Goal: Answer question/provide support: Share knowledge or assist other users

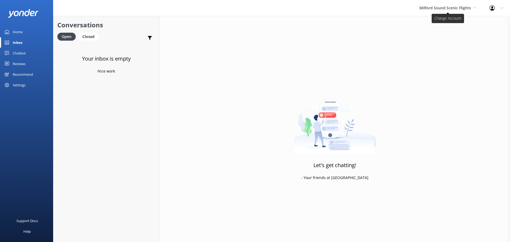
click at [472, 6] on span "Milford Sound Scenic Flights" at bounding box center [448, 8] width 57 height 6
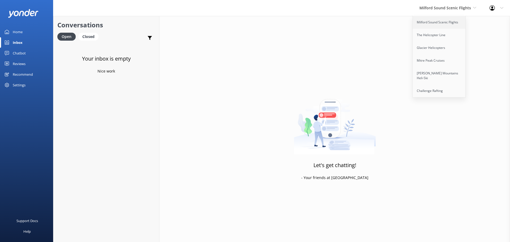
click at [443, 21] on link "Milford Sound Scenic Flights" at bounding box center [439, 22] width 53 height 13
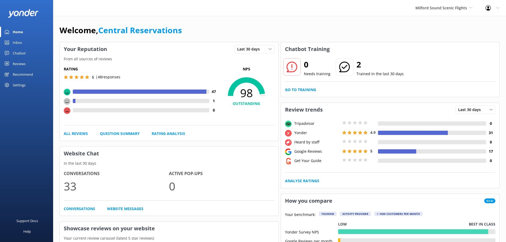
click at [22, 41] on link "Inbox" at bounding box center [26, 42] width 53 height 11
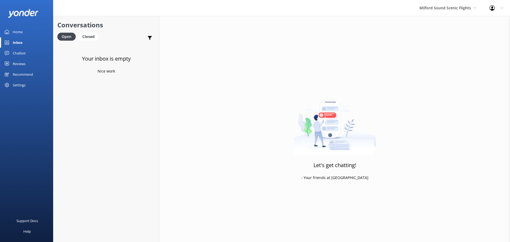
click at [439, 5] on div "Milford Sound Scenic Flights Milford Sound Scenic Flights The Helicopter Line G…" at bounding box center [448, 8] width 70 height 16
click at [436, 33] on link "The Helicopter Line" at bounding box center [439, 35] width 53 height 13
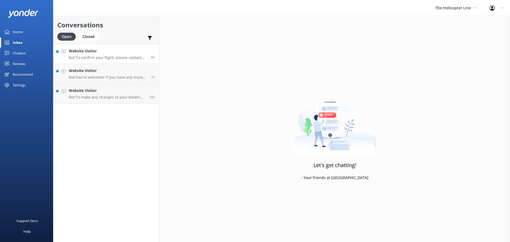
click at [92, 50] on h4 "Website Visitor" at bounding box center [108, 51] width 78 height 6
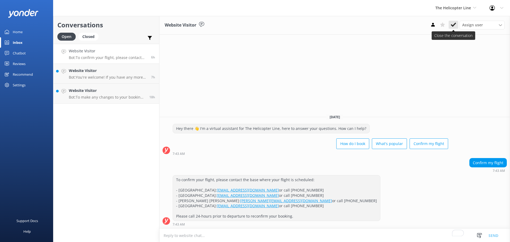
click at [455, 24] on use at bounding box center [453, 25] width 5 height 4
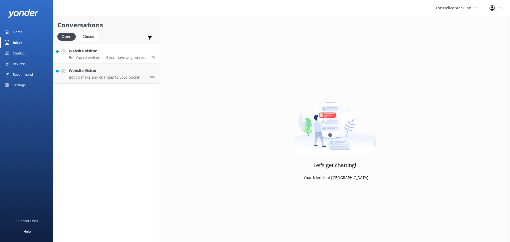
click at [98, 50] on h4 "Website Visitor" at bounding box center [108, 51] width 78 height 6
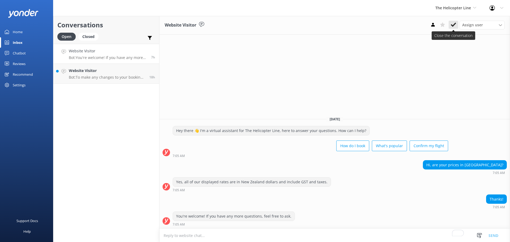
click at [454, 26] on use at bounding box center [453, 25] width 5 height 4
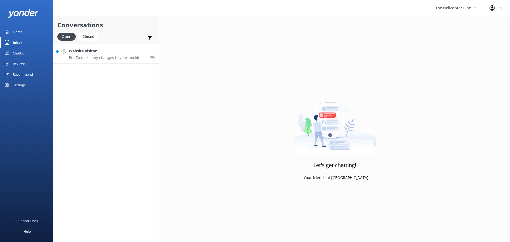
click at [138, 49] on h4 "Website Visitor" at bounding box center [107, 51] width 77 height 6
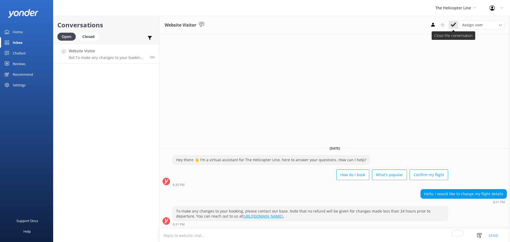
click at [453, 26] on use at bounding box center [453, 25] width 5 height 4
click at [453, 11] on span "The Helicopter Line" at bounding box center [455, 8] width 41 height 6
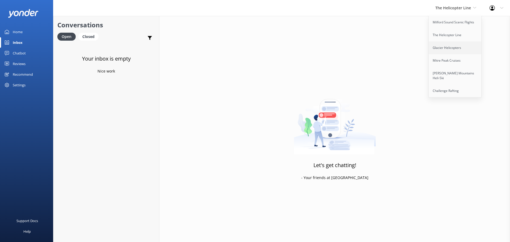
click at [452, 49] on link "Glacier Helicopters" at bounding box center [455, 47] width 53 height 13
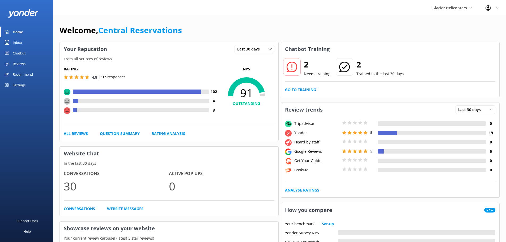
click at [29, 40] on link "Inbox" at bounding box center [26, 42] width 53 height 11
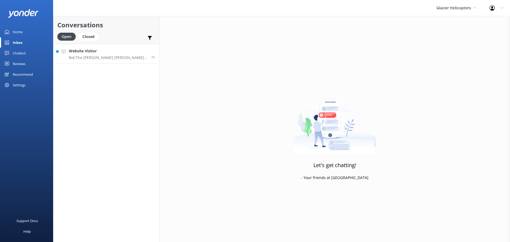
click at [108, 48] on link "Website Visitor Bot: The [PERSON_NAME] [PERSON_NAME] Twin Glacier flight is a 3…" at bounding box center [106, 54] width 106 height 20
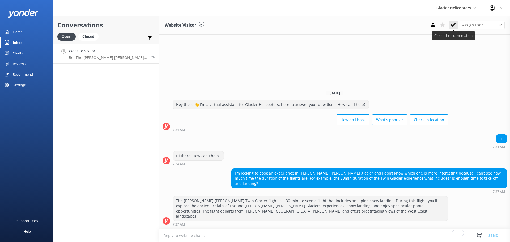
click at [455, 25] on icon at bounding box center [453, 24] width 5 height 5
click at [456, 13] on div "Glacier Helicopters Milford Sound Scenic Flights The Helicopter Line Glacier He…" at bounding box center [456, 8] width 53 height 16
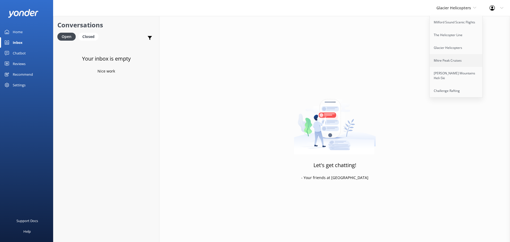
click at [465, 62] on link "Mitre Peak Cruises" at bounding box center [456, 60] width 53 height 13
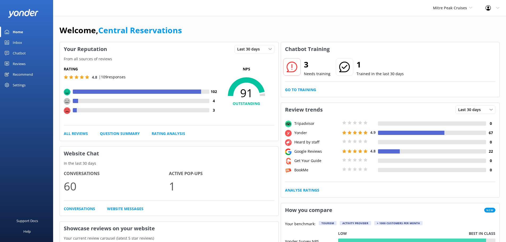
click at [12, 43] on link "Inbox" at bounding box center [26, 42] width 53 height 11
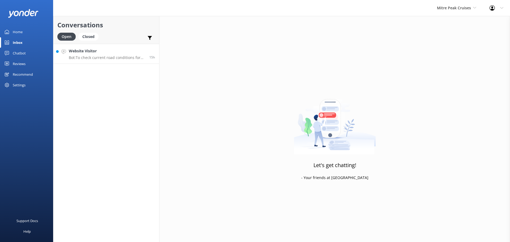
click at [131, 55] on p "Bot: To check current road conditions for [GEOGRAPHIC_DATA], please visit [URL]…" at bounding box center [107, 57] width 77 height 5
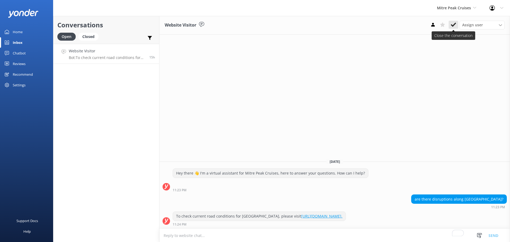
click at [453, 24] on icon at bounding box center [453, 24] width 5 height 5
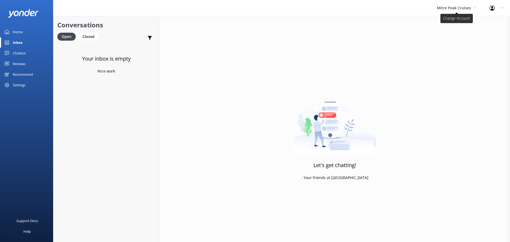
click at [469, 11] on span "Mitre Peak Cruises" at bounding box center [456, 8] width 39 height 6
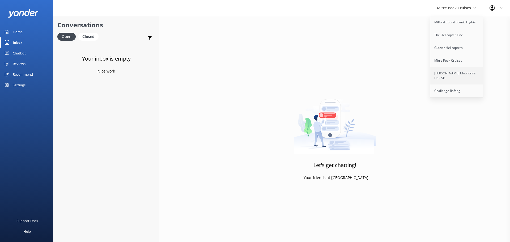
click at [465, 70] on link "[PERSON_NAME] Mountains Heli-Ski" at bounding box center [456, 76] width 53 height 18
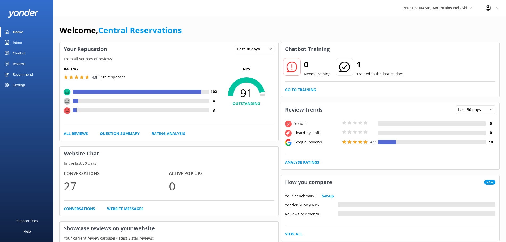
click at [20, 43] on div "Inbox" at bounding box center [17, 42] width 9 height 11
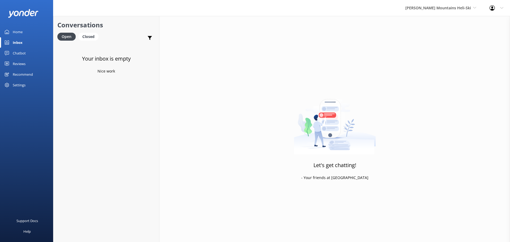
click at [437, 11] on div "[PERSON_NAME] Mountains Heli-Ski Milford Sound Scenic Flights The Helicopter Li…" at bounding box center [441, 8] width 84 height 16
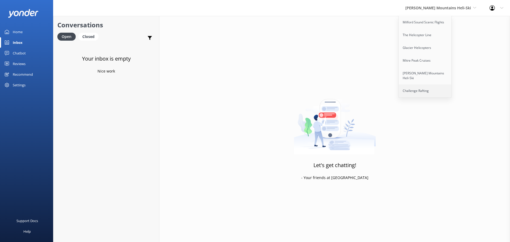
click at [438, 87] on link "Challenge Rafting" at bounding box center [425, 90] width 53 height 13
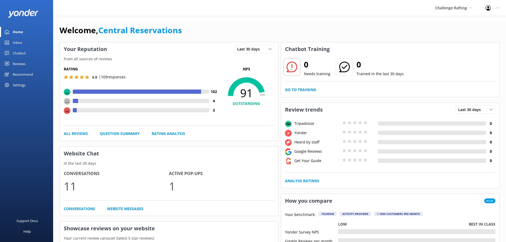
click at [11, 43] on link "Inbox" at bounding box center [26, 42] width 53 height 11
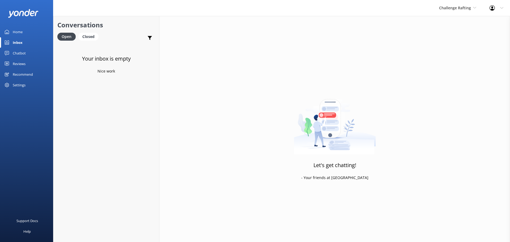
click at [462, 11] on div "Challenge Rafting Milford Sound Scenic Flights The Helicopter Line Glacier Heli…" at bounding box center [458, 8] width 50 height 16
click at [461, 21] on link "Milford Sound Scenic Flights" at bounding box center [459, 22] width 53 height 13
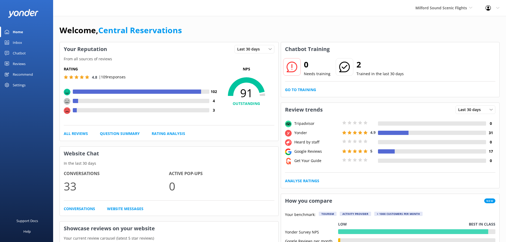
click at [24, 43] on link "Inbox" at bounding box center [26, 42] width 53 height 11
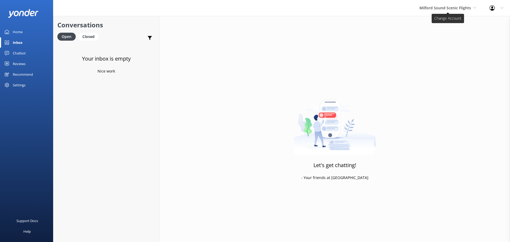
click at [439, 9] on span "Milford Sound Scenic Flights" at bounding box center [446, 7] width 52 height 5
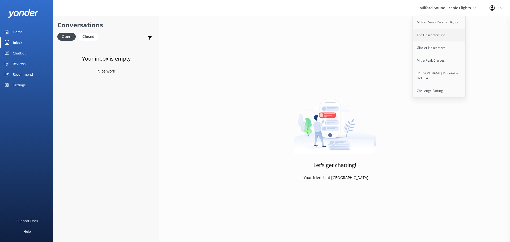
click at [434, 35] on link "The Helicopter Line" at bounding box center [439, 35] width 53 height 13
